Goal: Task Accomplishment & Management: Use online tool/utility

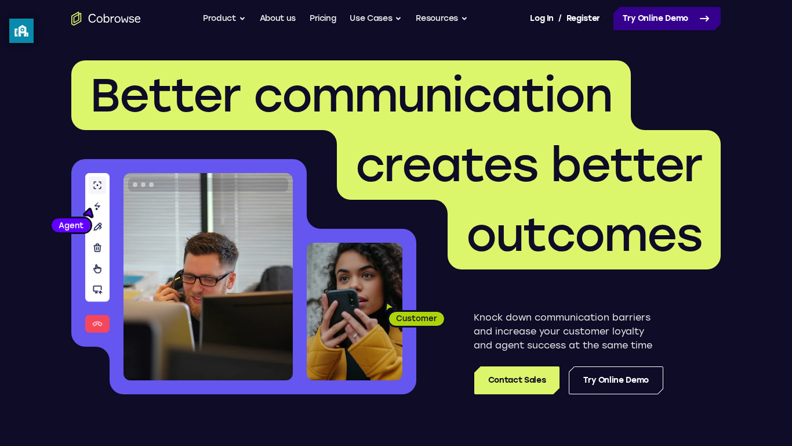
click at [681, 20] on link "Try Online Demo" at bounding box center [667, 18] width 107 height 23
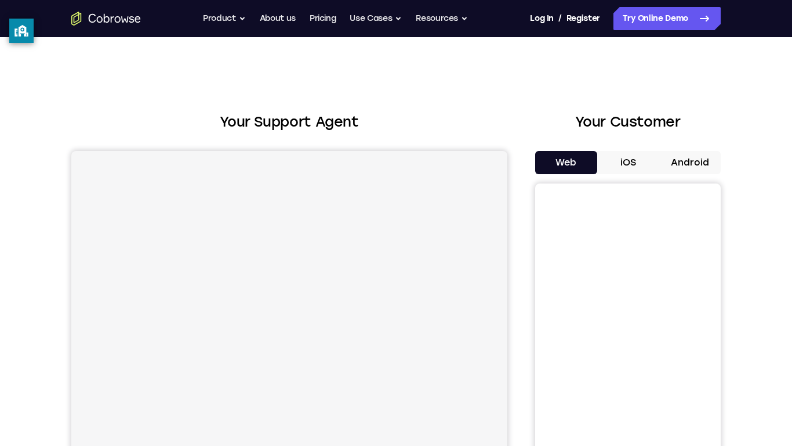
click at [640, 162] on button "iOS" at bounding box center [629, 162] width 62 height 23
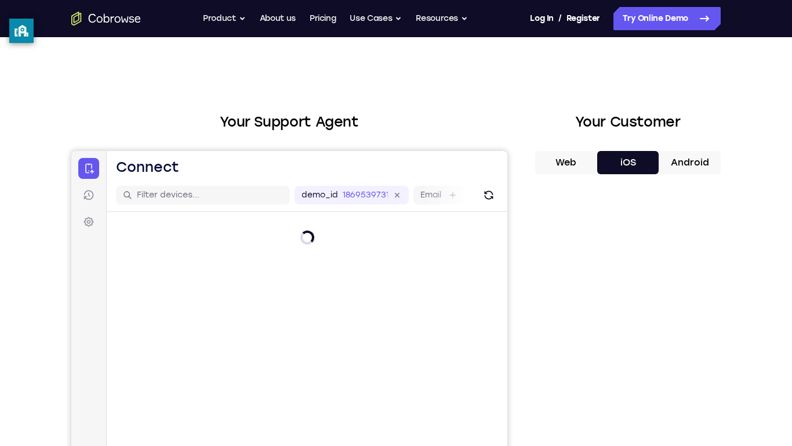
scroll to position [81, 0]
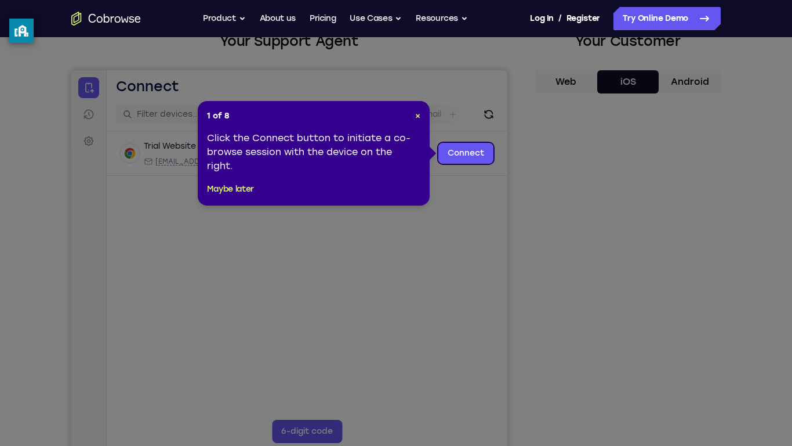
click at [420, 117] on div "1 of 8 × Click the Connect button to initiate a co-browse session with the devi…" at bounding box center [314, 153] width 232 height 104
drag, startPoint x: 419, startPoint y: 115, endPoint x: 348, endPoint y: 46, distance: 98.9
click at [419, 115] on span "×" at bounding box center [417, 116] width 5 height 10
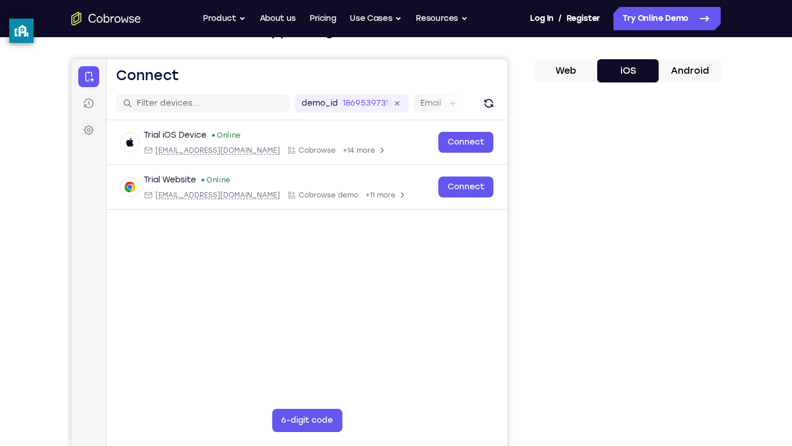
scroll to position [91, 0]
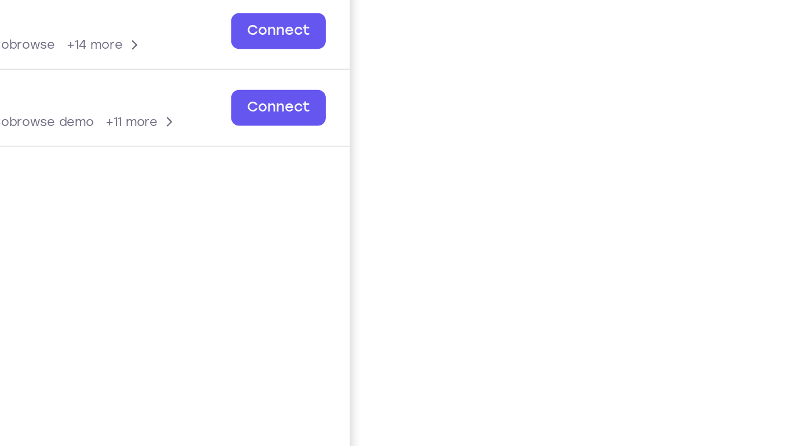
click at [733, 282] on div "Your Support Agent Your Customer Web iOS Android Next Steps We’d be happy to gi…" at bounding box center [396, 328] width 743 height 765
click at [743, 234] on div "Your Support Agent Your Customer Web iOS Android Next Steps We’d be happy to gi…" at bounding box center [396, 328] width 743 height 765
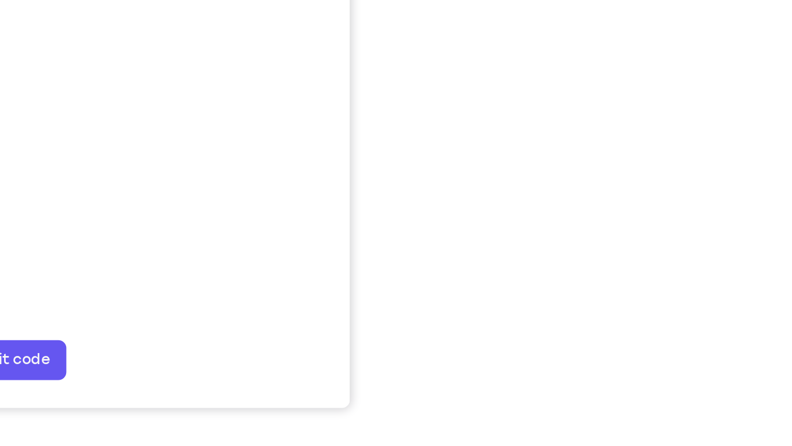
scroll to position [115, 0]
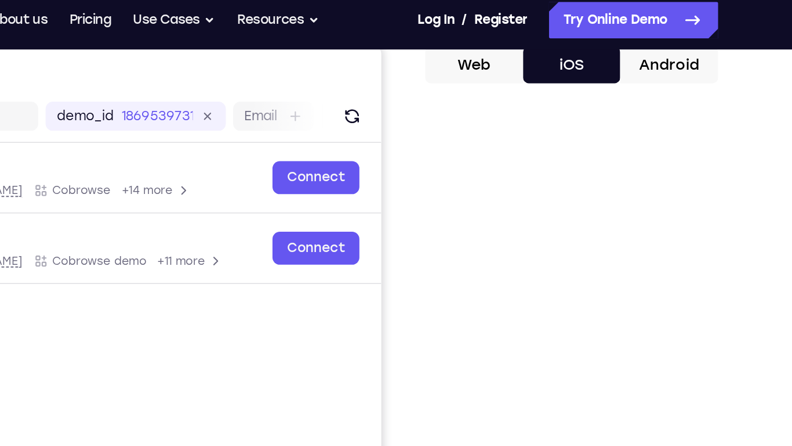
click at [697, 49] on button "Android" at bounding box center [690, 46] width 62 height 23
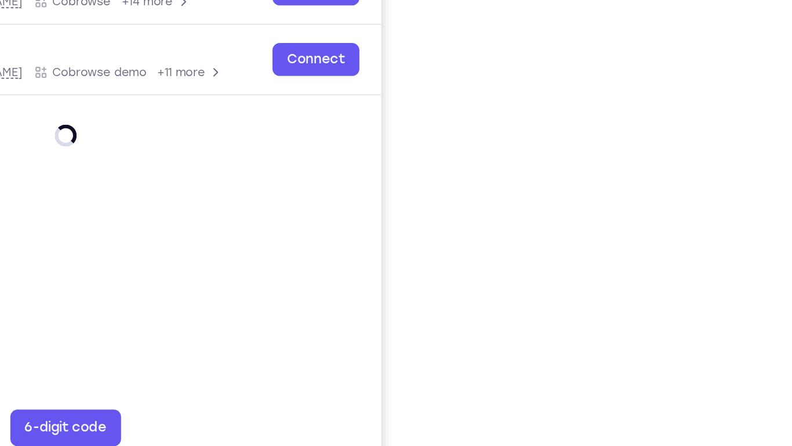
click at [744, 272] on div "Your Support Agent Your Customer Web iOS Android Next Steps We’d be happy to gi…" at bounding box center [396, 304] width 743 height 765
